Goal: Navigation & Orientation: Find specific page/section

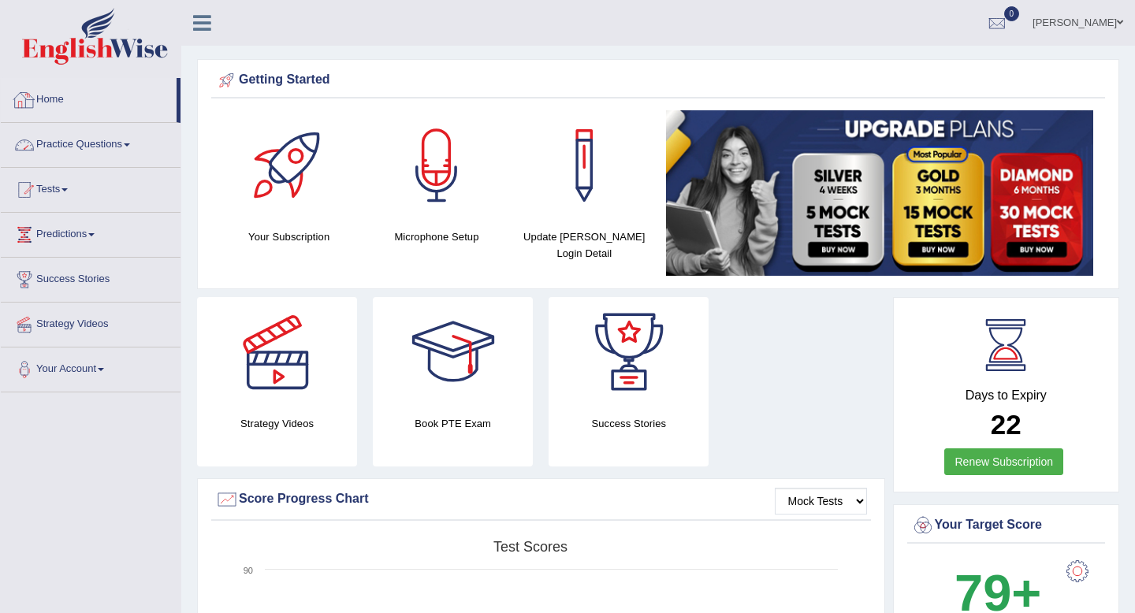
click at [122, 156] on link "Practice Questions" at bounding box center [91, 142] width 180 height 39
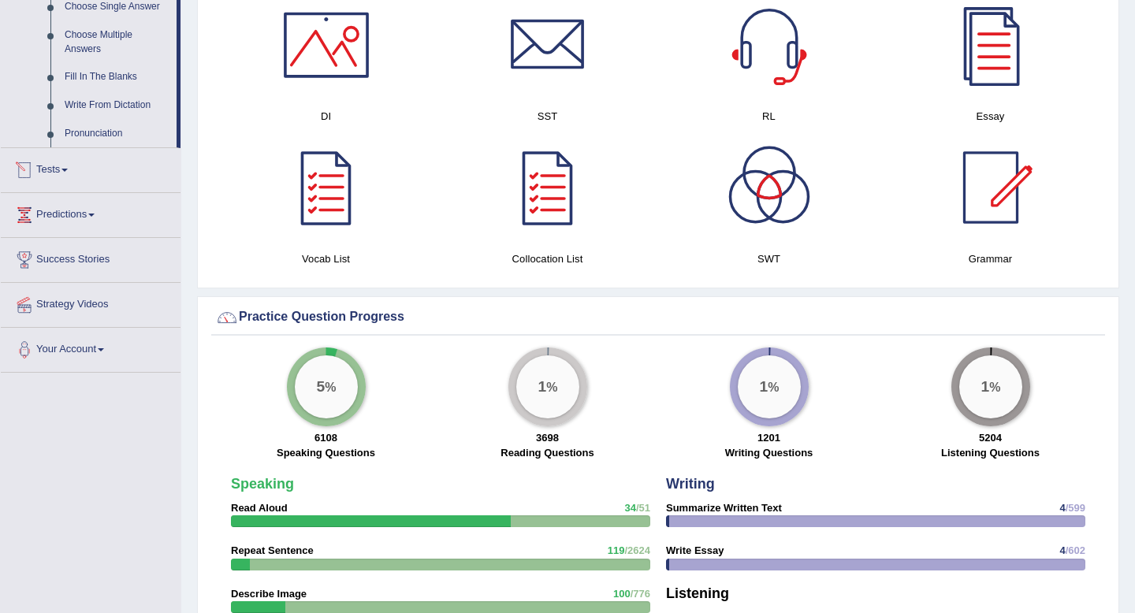
click at [63, 177] on link "Tests" at bounding box center [91, 167] width 180 height 39
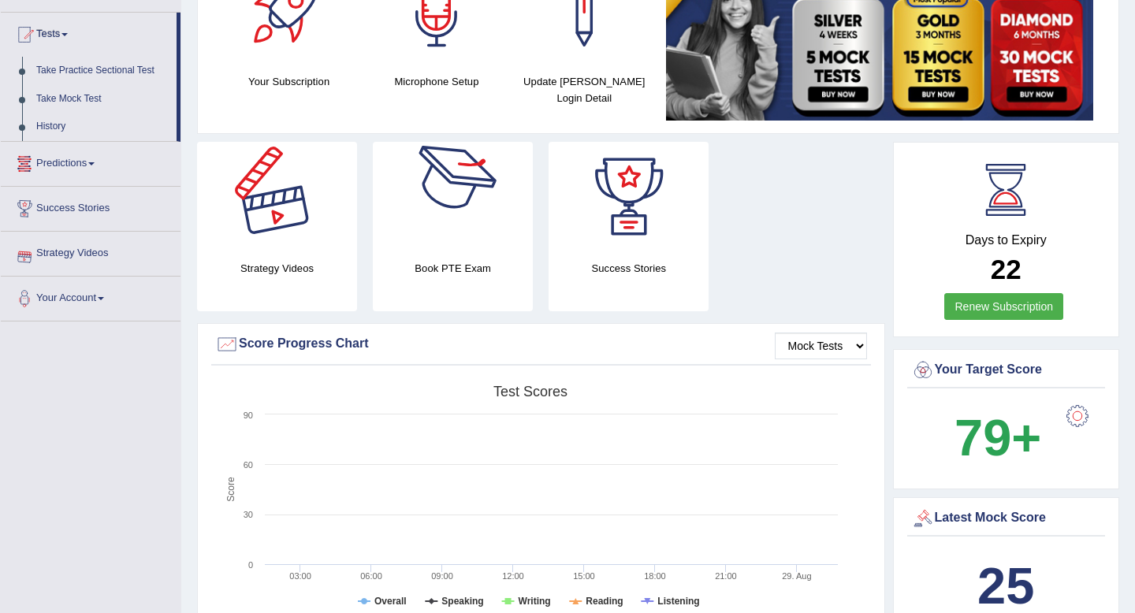
scroll to position [154, 0]
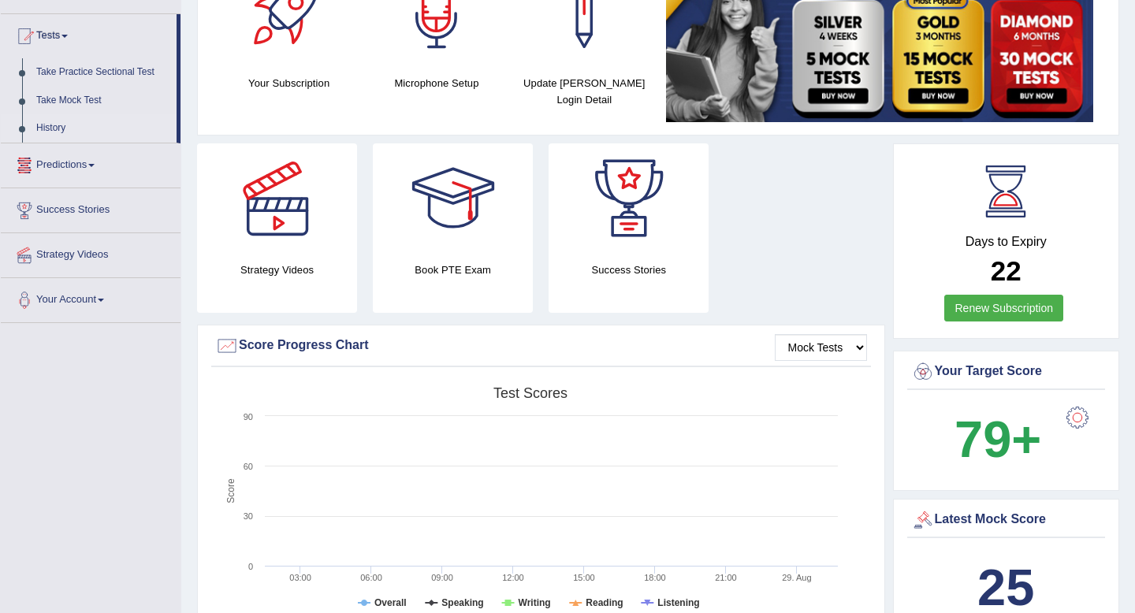
click at [43, 130] on link "History" at bounding box center [102, 128] width 147 height 28
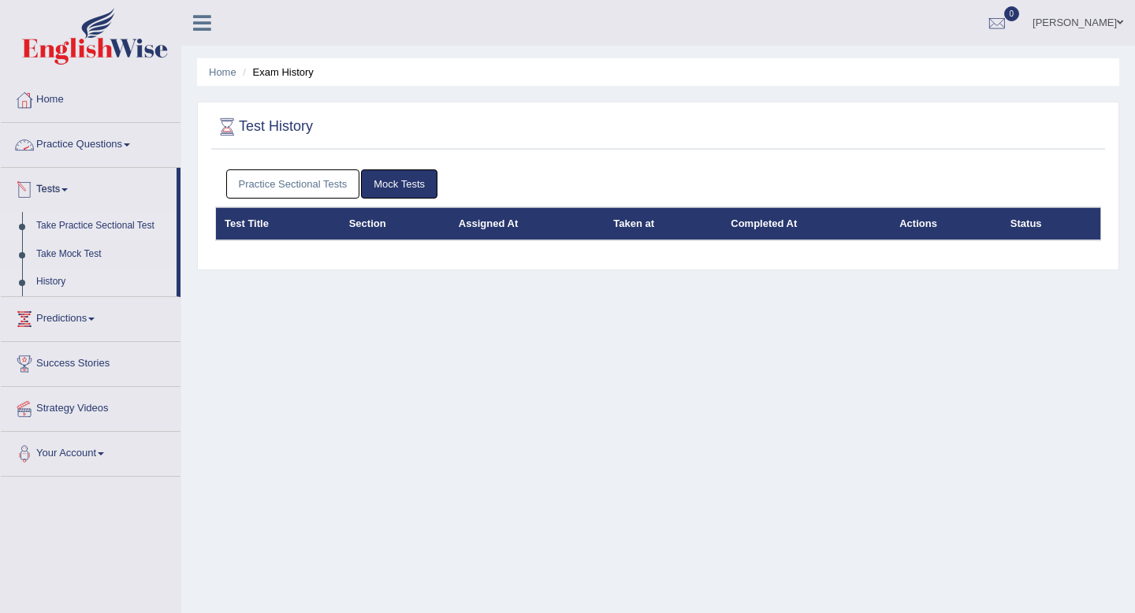
click at [77, 225] on link "Take Practice Sectional Test" at bounding box center [102, 226] width 147 height 28
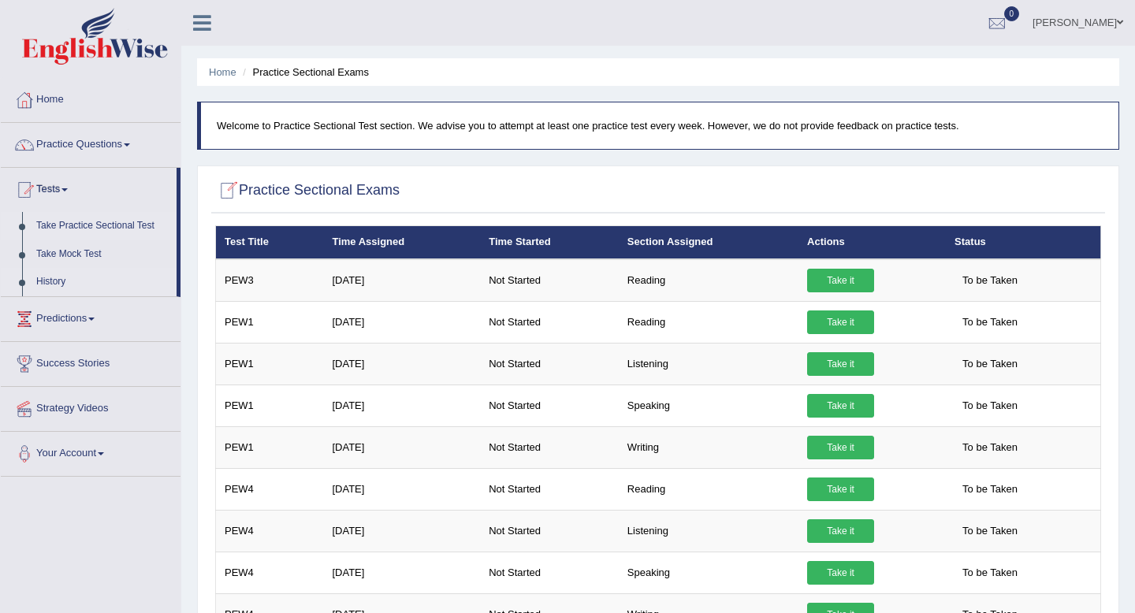
click at [54, 281] on link "History" at bounding box center [102, 282] width 147 height 28
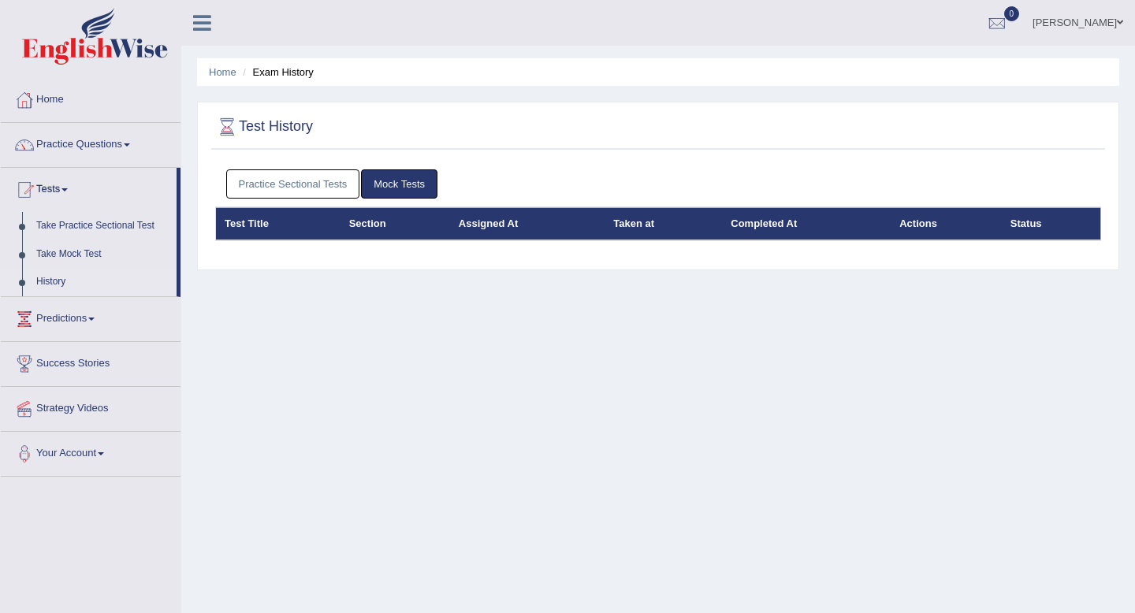
click at [323, 183] on link "Practice Sectional Tests" at bounding box center [293, 183] width 134 height 29
click at [299, 193] on link "Practice Sectional Tests" at bounding box center [293, 183] width 134 height 29
click at [296, 176] on link "Practice Sectional Tests" at bounding box center [293, 183] width 134 height 29
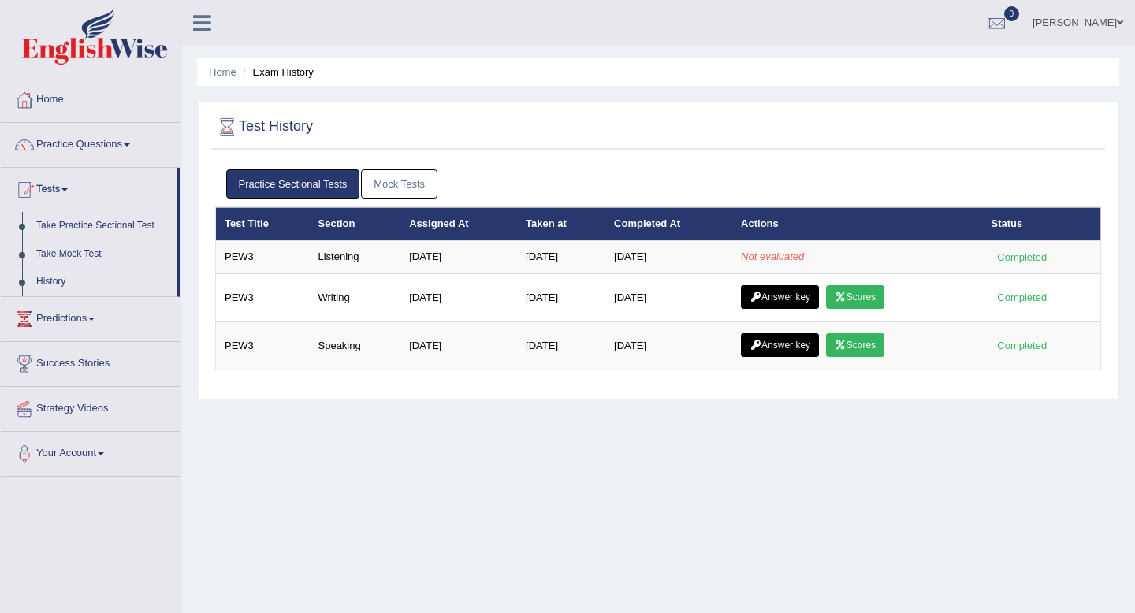
click at [692, 519] on div "Home Exam History Test History Practice Sectional Tests Mock Tests Test Title S…" at bounding box center [658, 394] width 954 height 788
click at [792, 482] on div "Home Exam History Test History Practice Sectional Tests Mock Tests Test Title S…" at bounding box center [658, 394] width 954 height 788
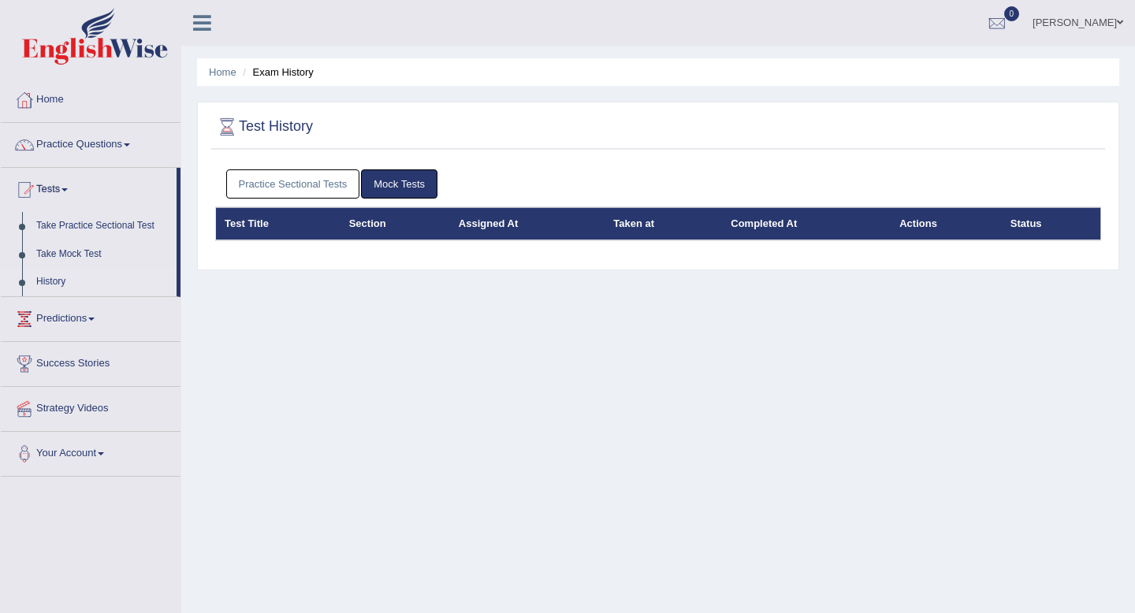
click at [289, 175] on link "Practice Sectional Tests" at bounding box center [293, 183] width 134 height 29
click at [300, 184] on link "Practice Sectional Tests" at bounding box center [293, 183] width 134 height 29
click at [307, 181] on link "Practice Sectional Tests" at bounding box center [293, 183] width 134 height 29
